Goal: Learn about a topic

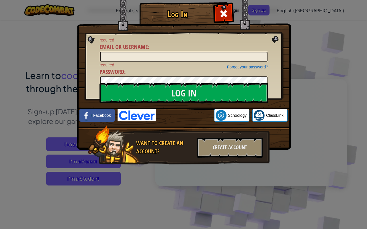
click at [307, 38] on div "Log In required Email or Username : Forgot your password? required Password : L…" at bounding box center [183, 114] width 367 height 229
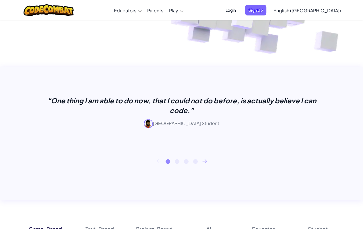
scroll to position [189, 0]
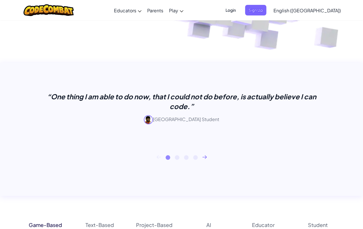
click at [205, 159] on div "1 2 3 4" at bounding box center [181, 157] width 327 height 5
click at [203, 157] on icon at bounding box center [204, 156] width 4 height 3
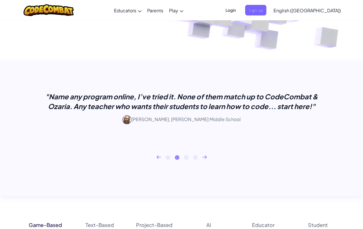
click at [204, 157] on icon at bounding box center [204, 157] width 5 height 4
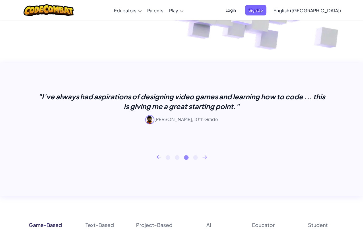
click at [203, 156] on icon at bounding box center [204, 157] width 5 height 4
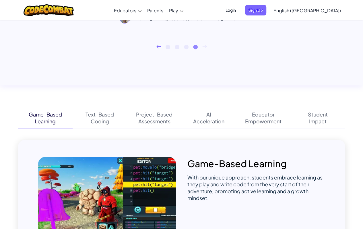
scroll to position [294, 0]
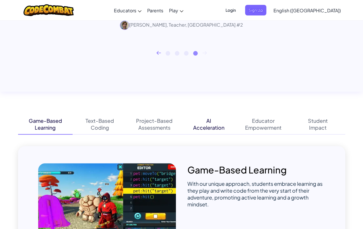
click at [205, 119] on div "AI Acceleration" at bounding box center [208, 124] width 54 height 20
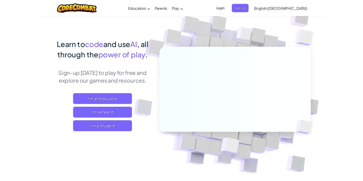
scroll to position [0, 0]
